Goal: Transaction & Acquisition: Obtain resource

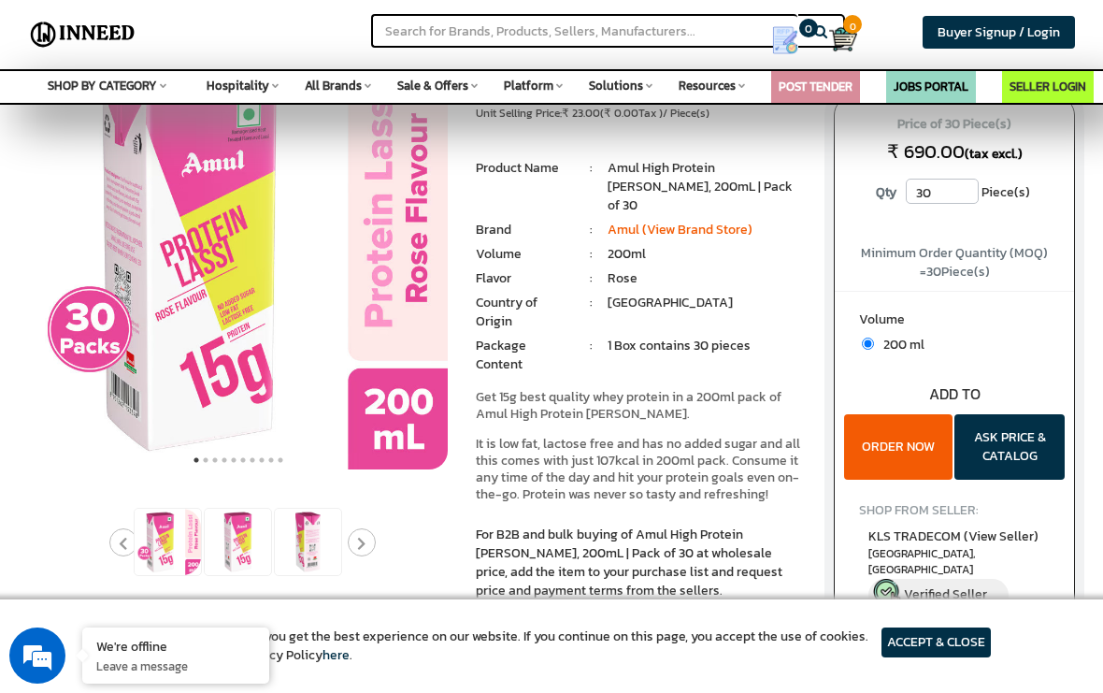
scroll to position [102, 0]
click at [352, 553] on button "Next" at bounding box center [362, 542] width 28 height 28
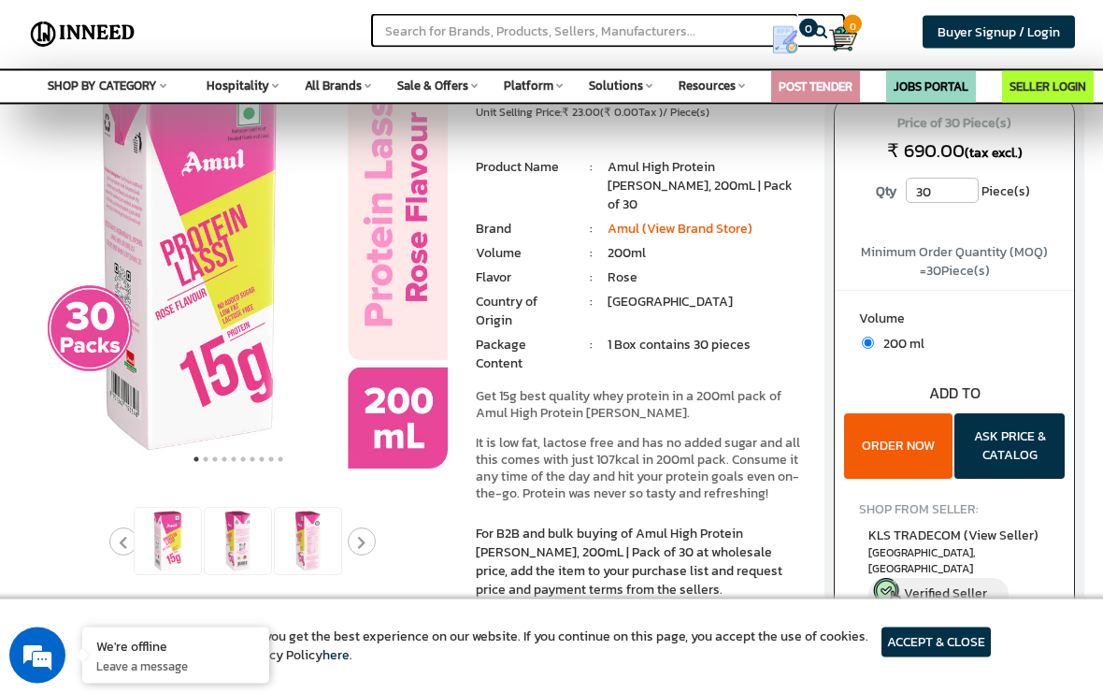
click at [319, 544] on img at bounding box center [308, 542] width 66 height 66
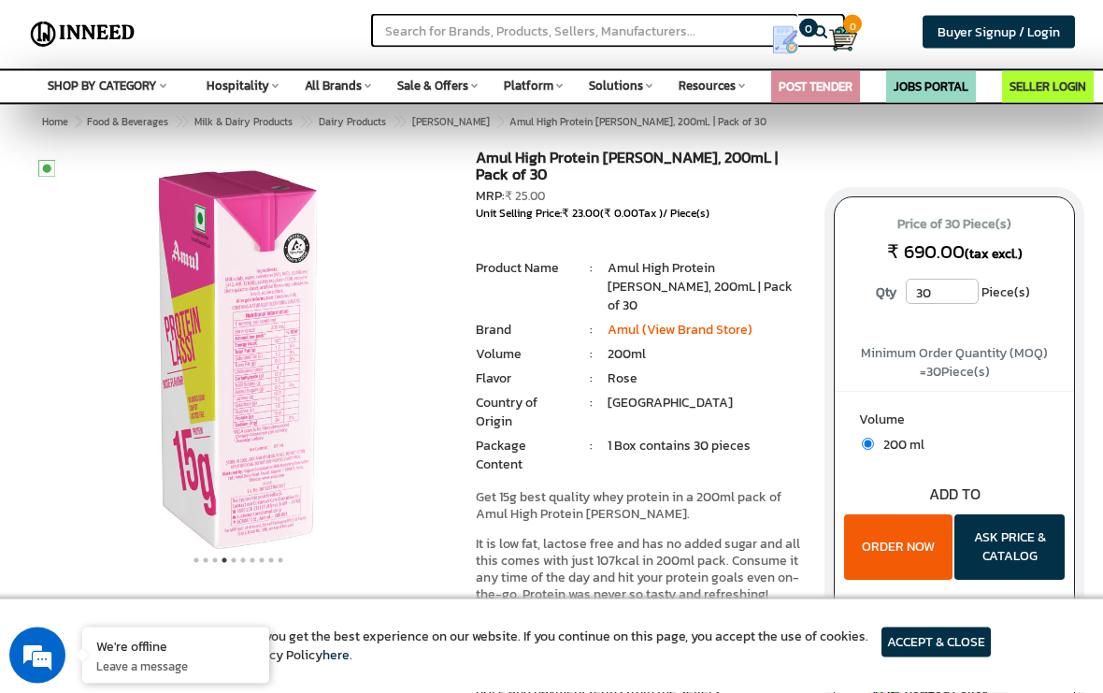
scroll to position [0, 0]
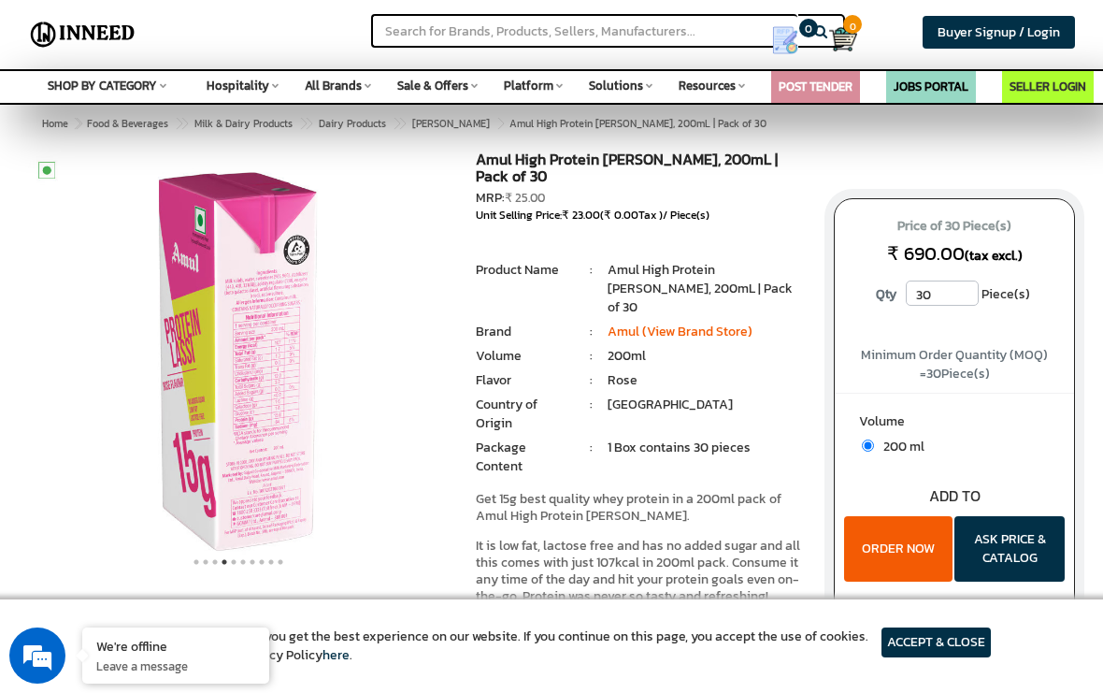
click at [296, 360] on img at bounding box center [238, 361] width 420 height 420
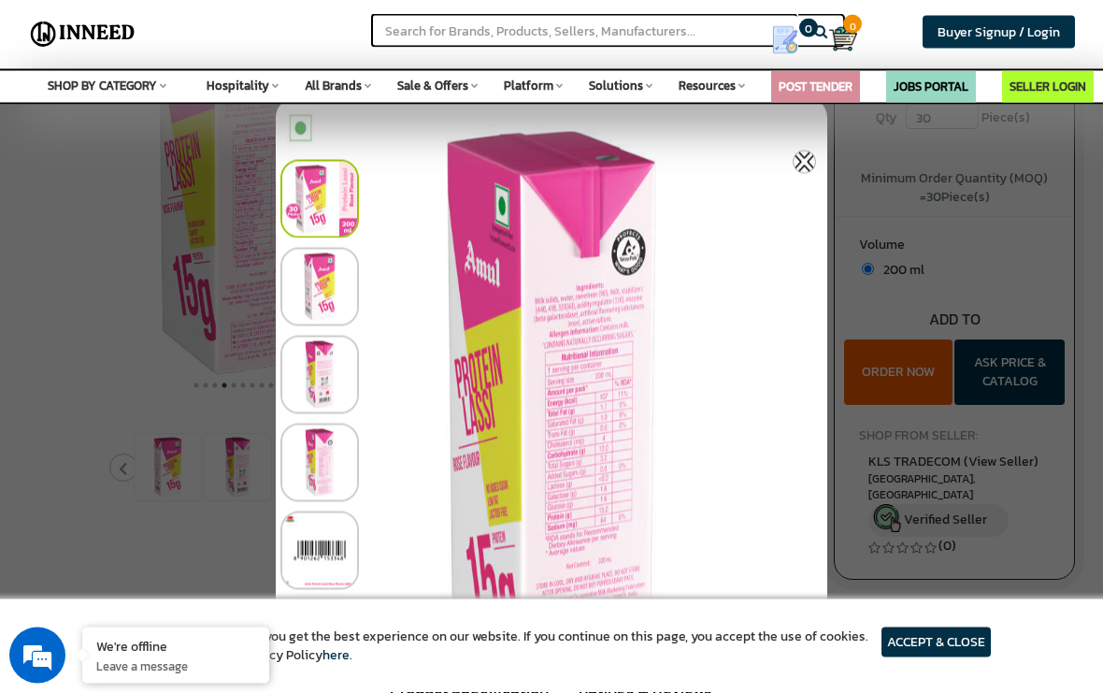
scroll to position [181, 0]
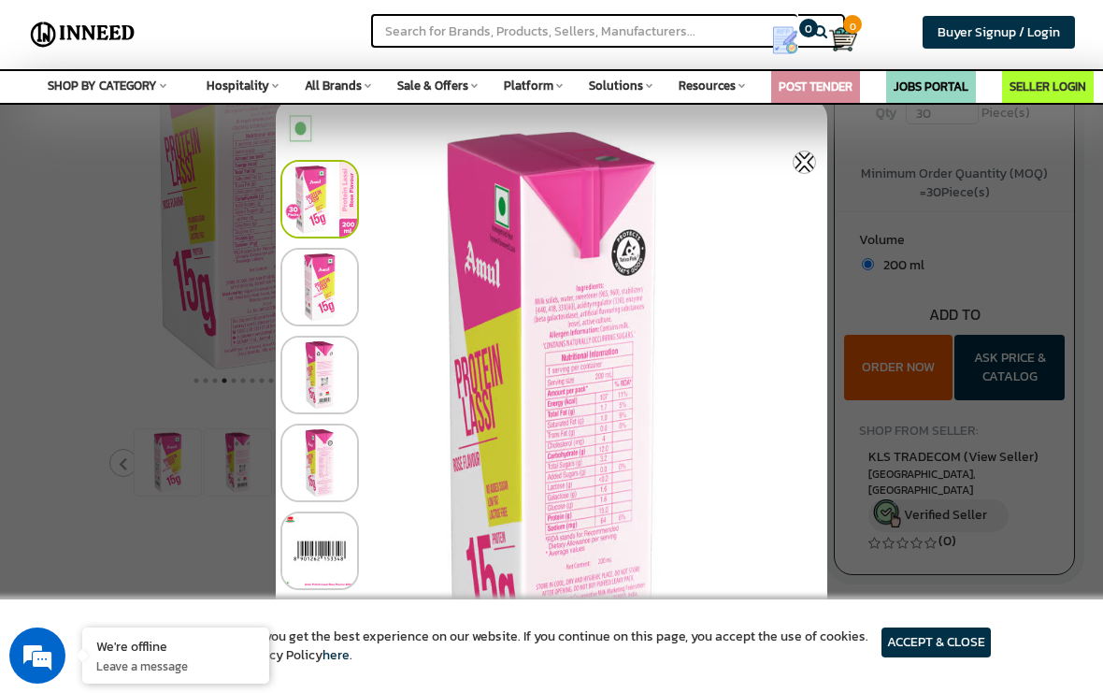
click at [762, 381] on div at bounding box center [557, 370] width 552 height 88
click at [808, 163] on img at bounding box center [804, 162] width 23 height 23
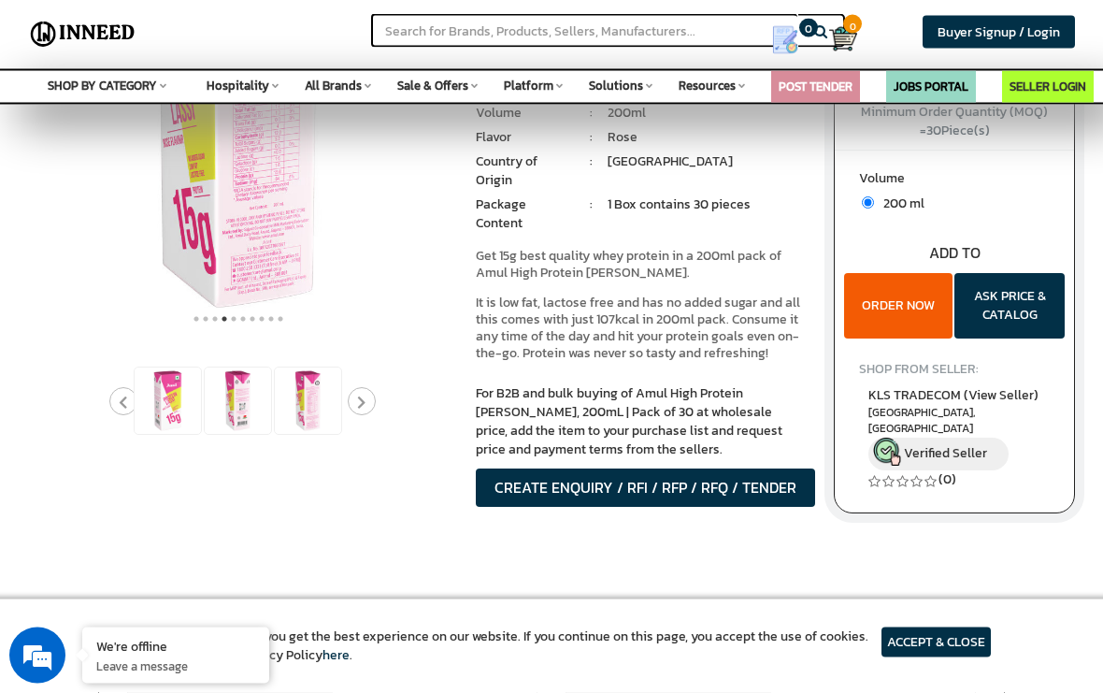
scroll to position [243, 0]
click at [1029, 287] on button "ASK PRICE & CATALOG" at bounding box center [1010, 305] width 110 height 65
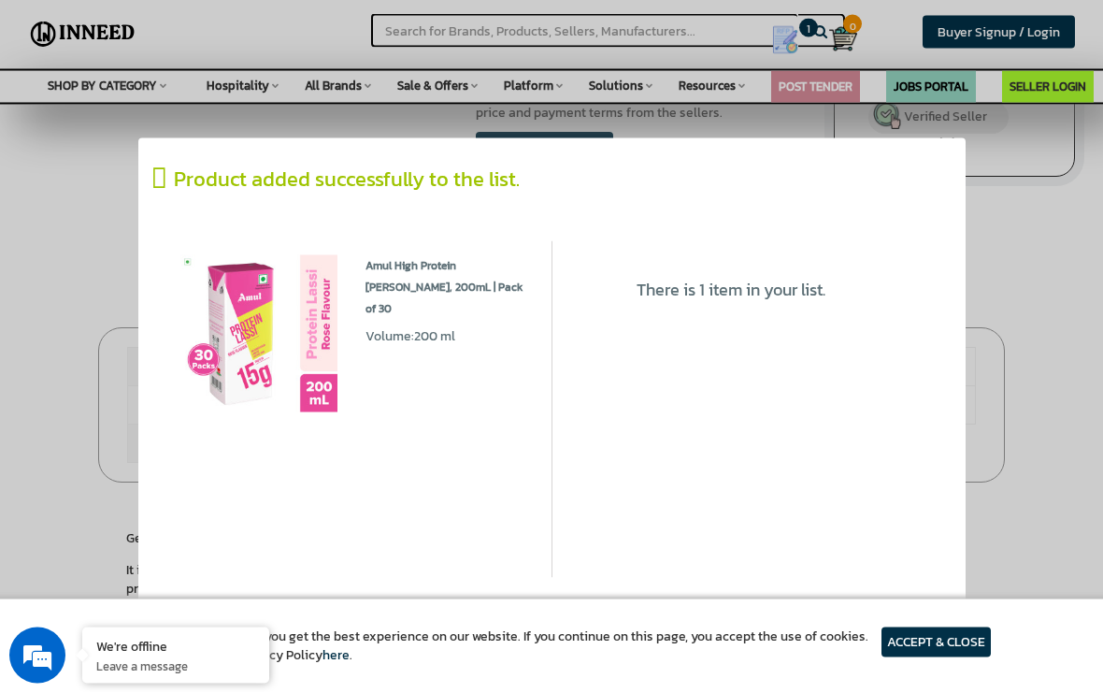
scroll to position [583, 0]
click at [911, 622] on link "GO T0 LIST" at bounding box center [882, 624] width 109 height 41
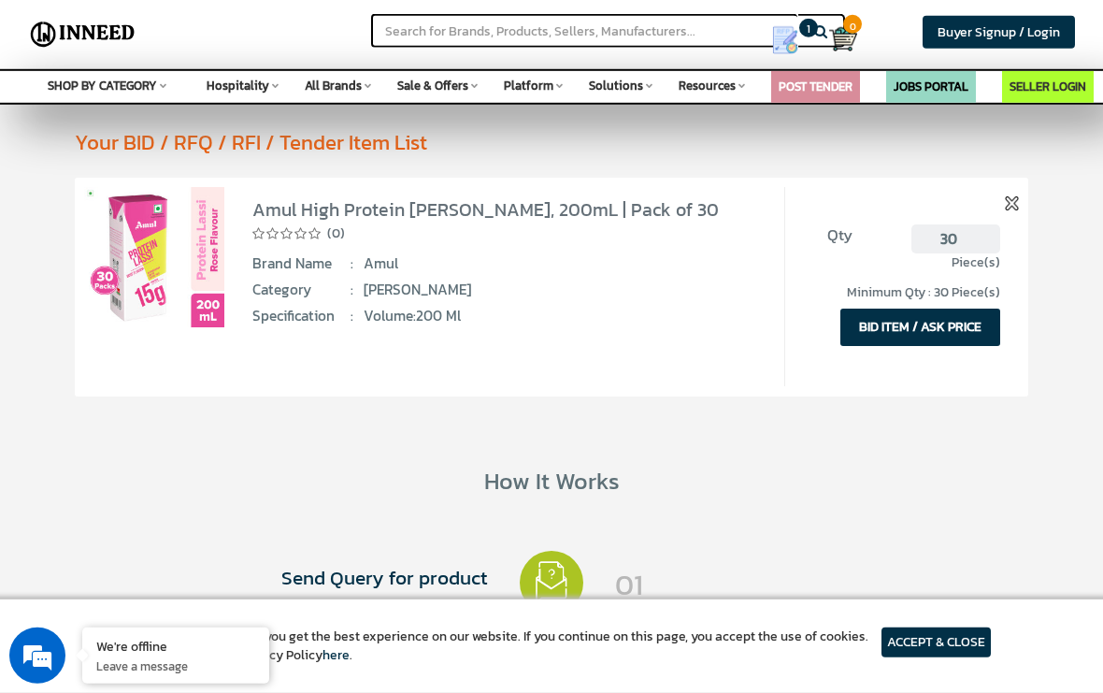
scroll to position [21, 0]
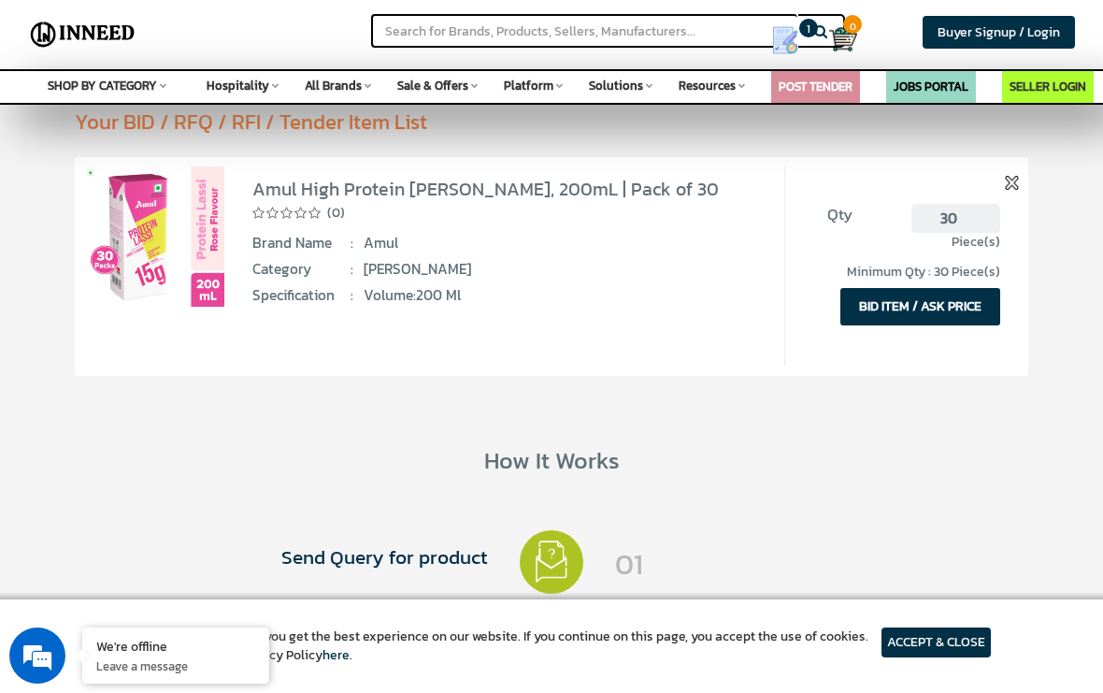
click at [864, 289] on button "BID ITEM / ASK PRICE" at bounding box center [921, 306] width 160 height 37
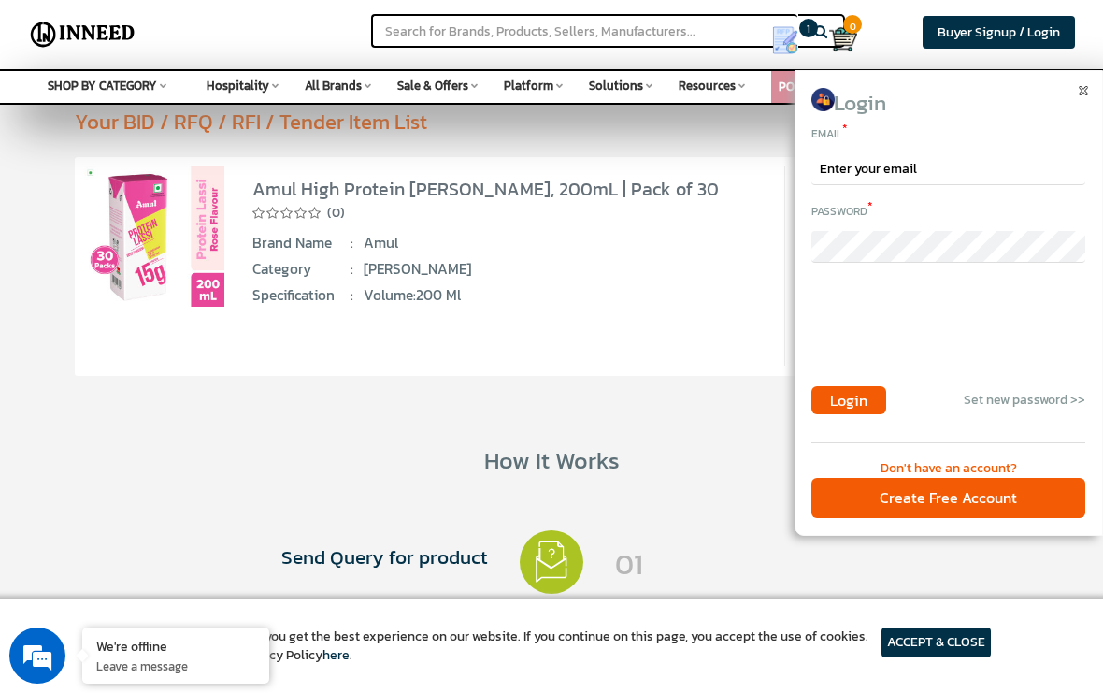
click at [1081, 91] on img at bounding box center [1083, 90] width 9 height 9
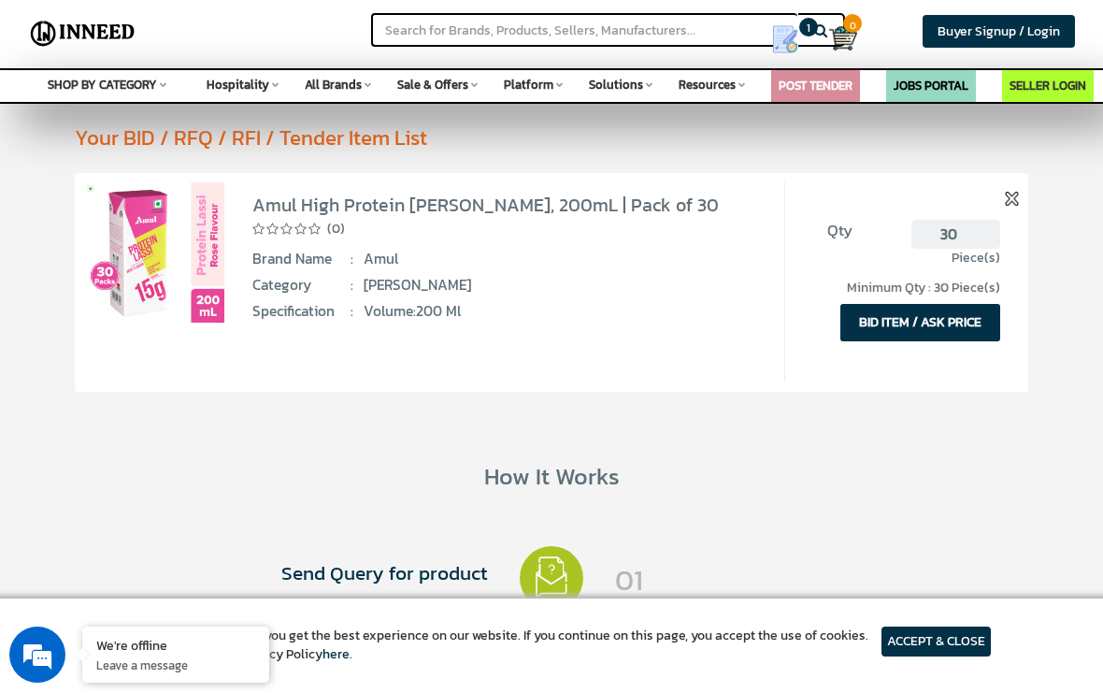
scroll to position [0, 0]
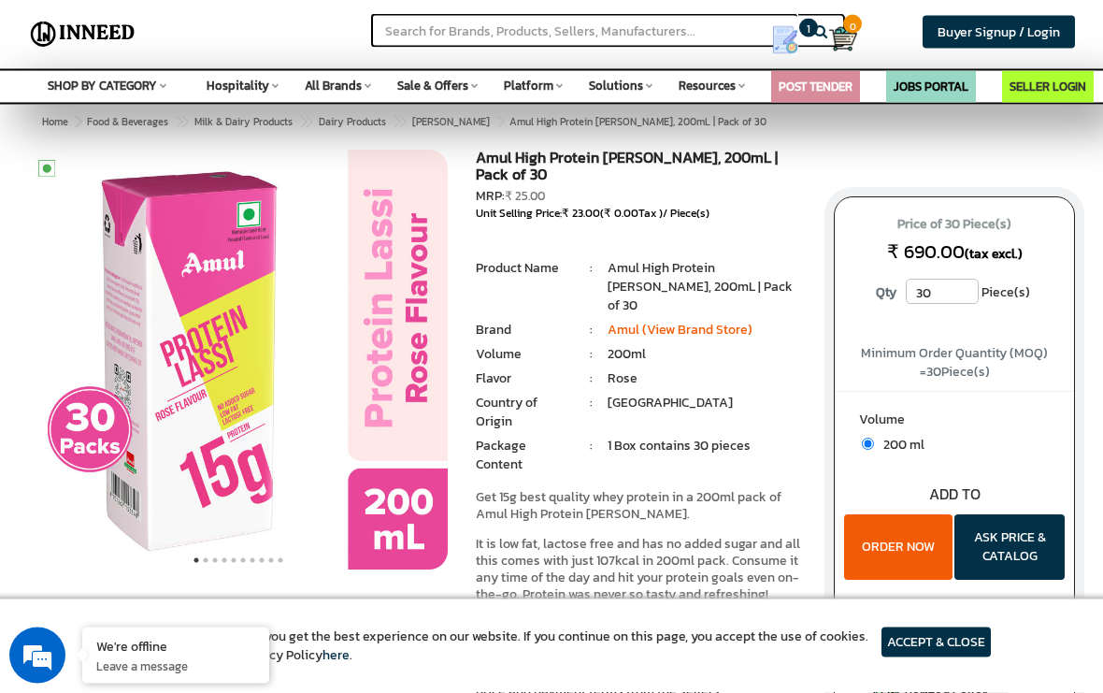
scroll to position [3, 0]
